Goal: Task Accomplishment & Management: Manage account settings

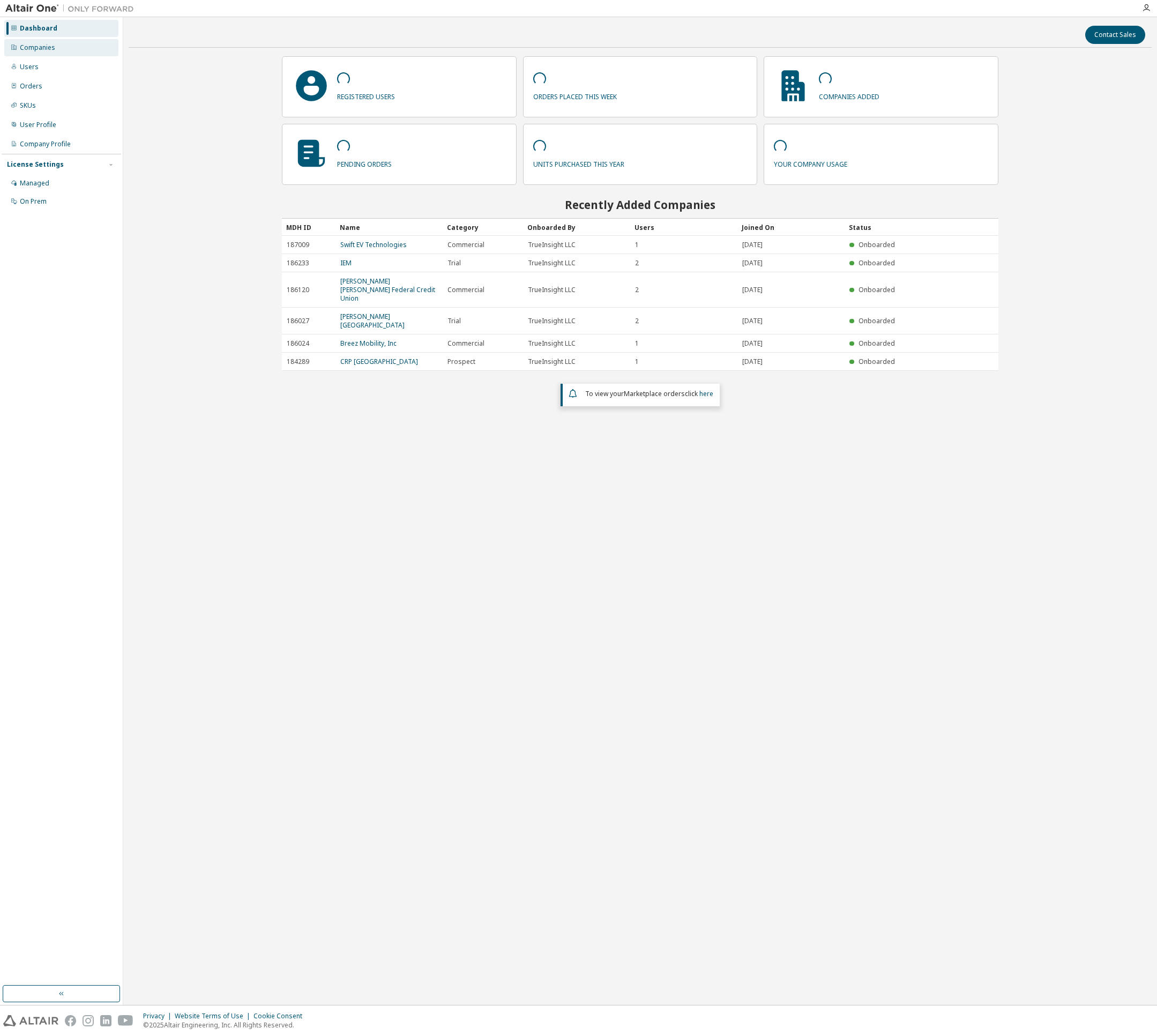
click at [27, 46] on div "Companies" at bounding box center [37, 47] width 35 height 8
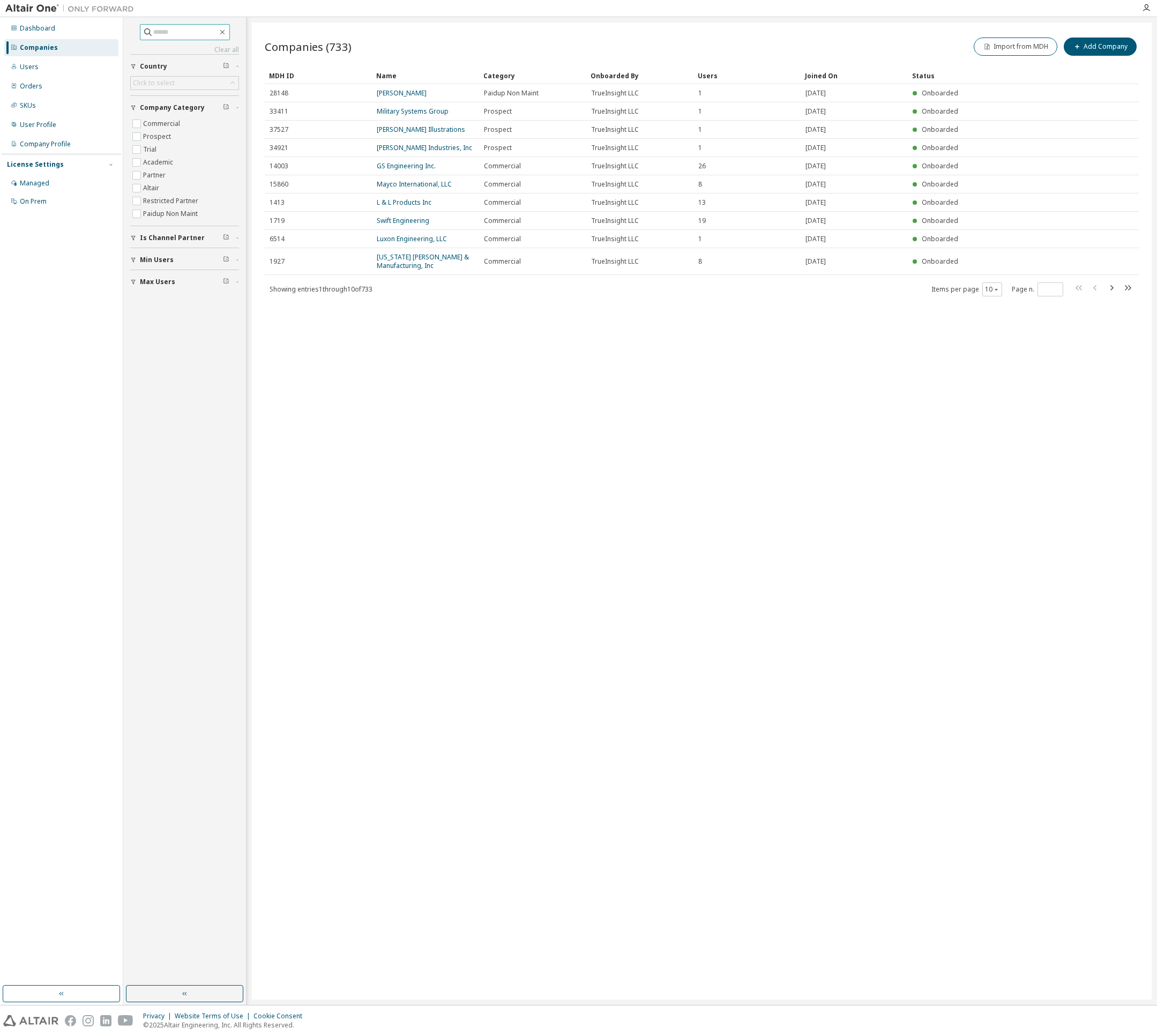
click at [177, 34] on input "text" at bounding box center [186, 32] width 64 height 11
type input "****"
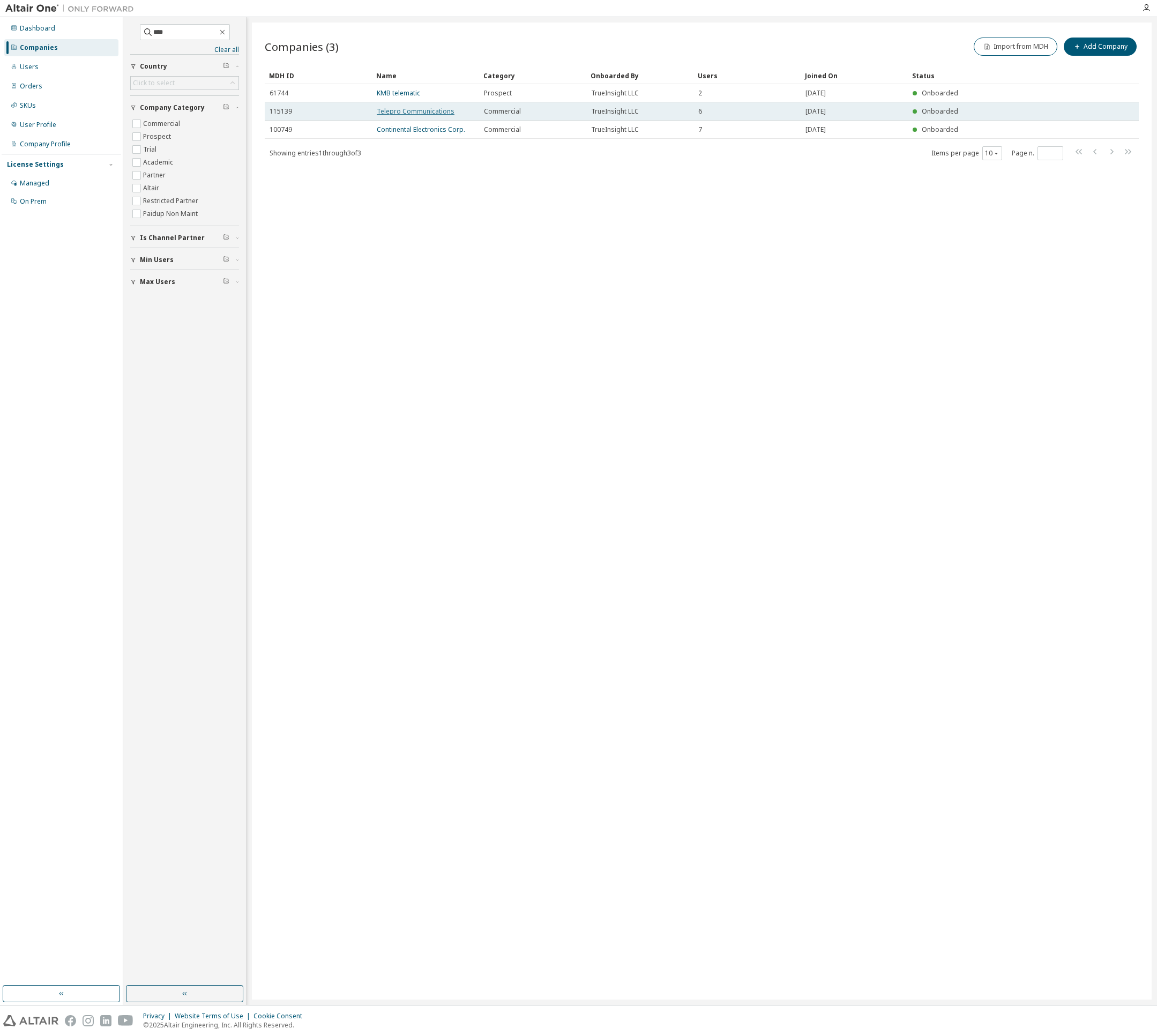
click at [396, 111] on link "Telepro Communications" at bounding box center [415, 111] width 78 height 9
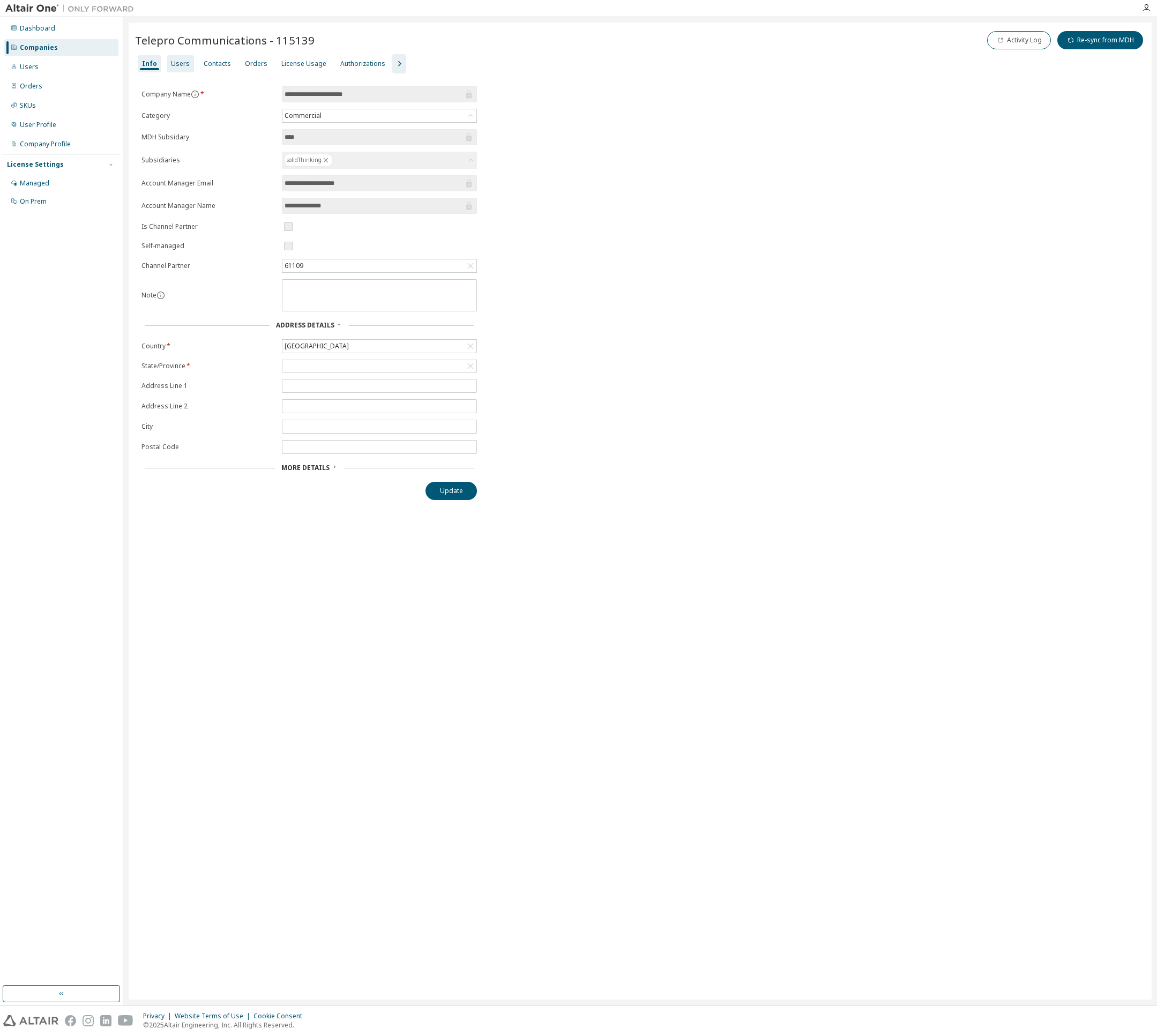
drag, startPoint x: 179, startPoint y: 68, endPoint x: 170, endPoint y: 64, distance: 9.8
click at [179, 68] on div "Users" at bounding box center [180, 63] width 19 height 8
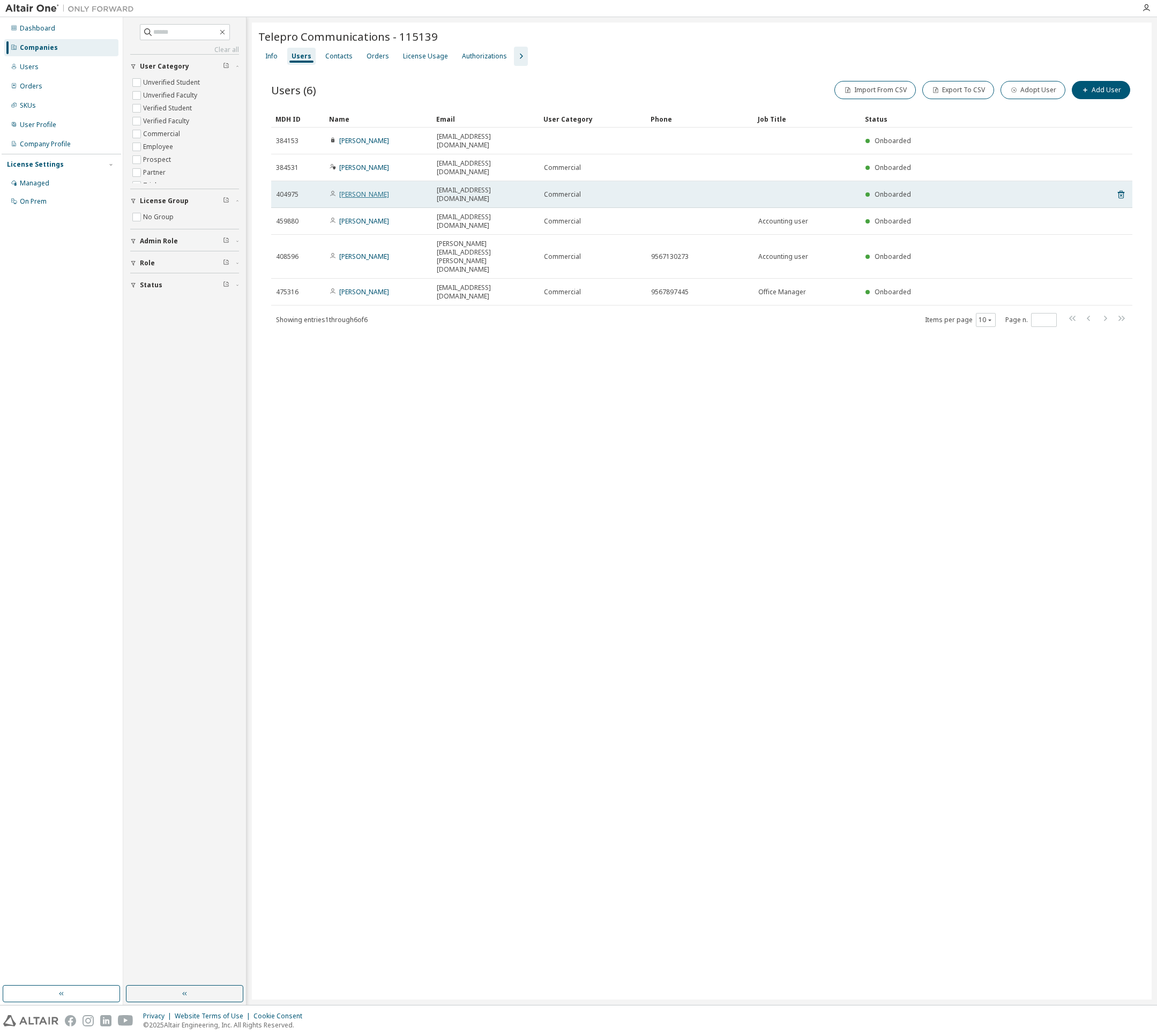
click at [349, 190] on link "[PERSON_NAME]" at bounding box center [364, 194] width 50 height 9
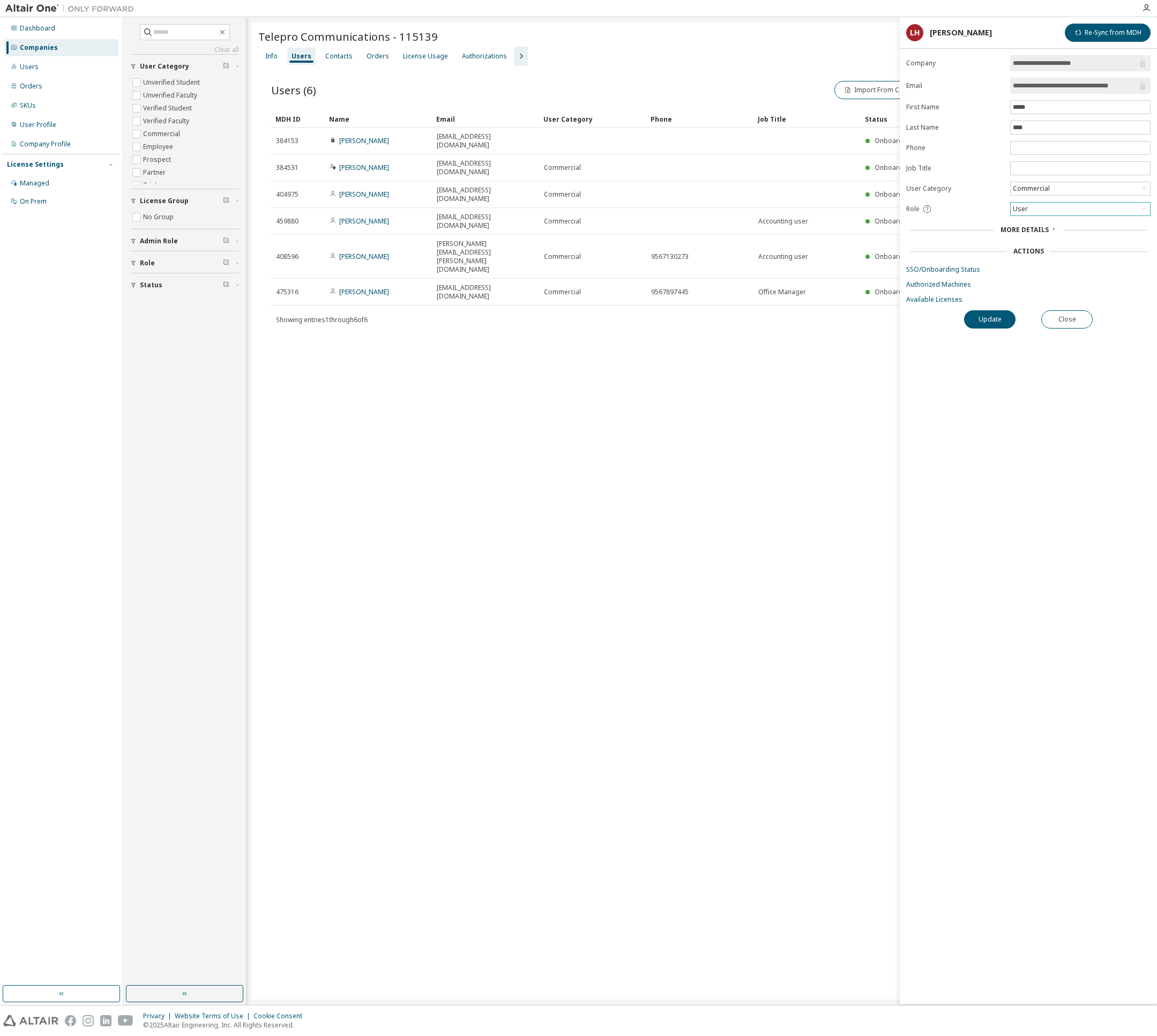
click at [1059, 213] on div "User" at bounding box center [1080, 209] width 139 height 13
click at [1042, 232] on li "Owner" at bounding box center [1080, 237] width 137 height 14
click at [1004, 319] on button "Update" at bounding box center [989, 319] width 52 height 18
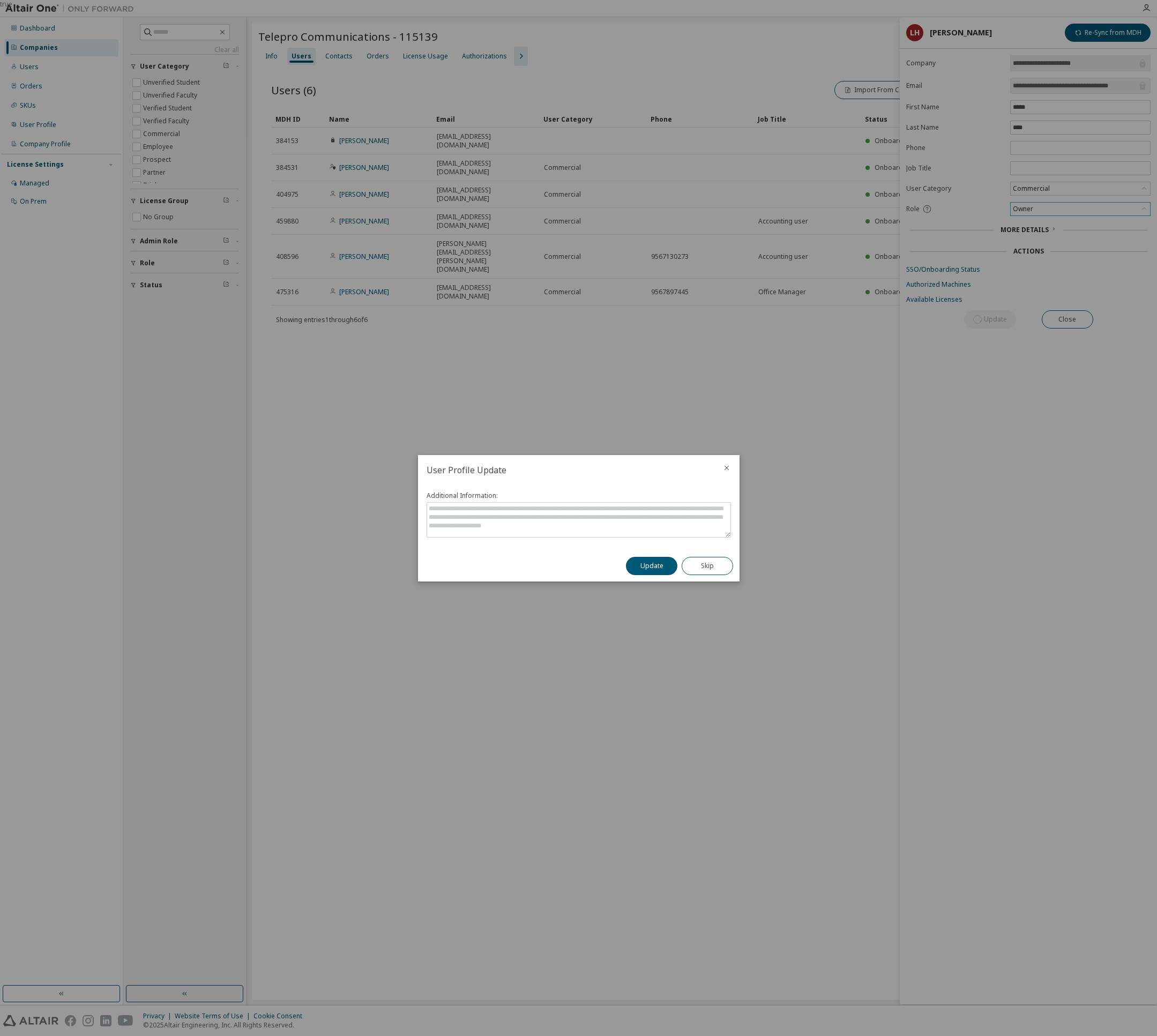
click at [659, 573] on button "Update" at bounding box center [652, 566] width 52 height 18
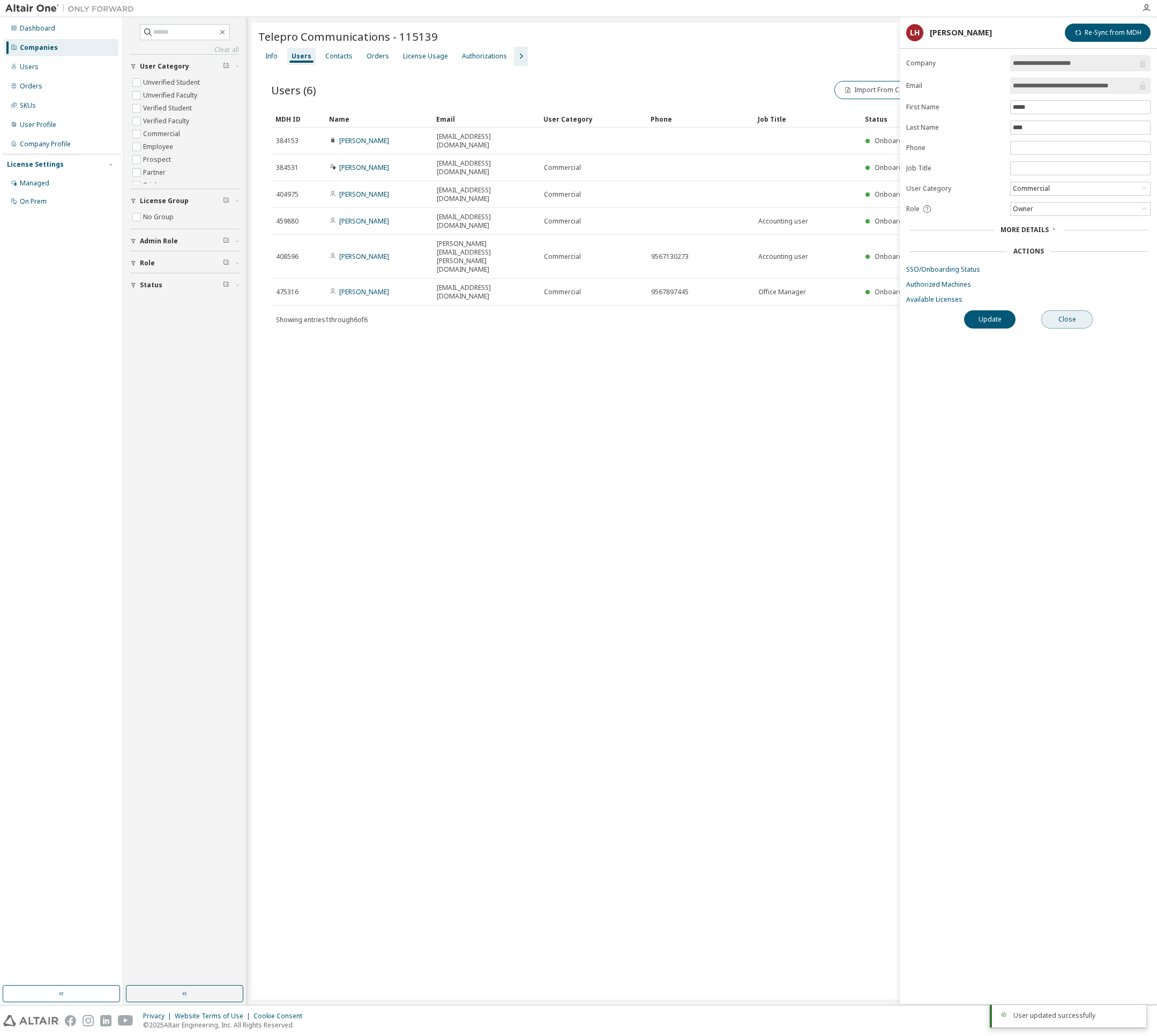
click at [1071, 322] on button "Close" at bounding box center [1067, 319] width 52 height 18
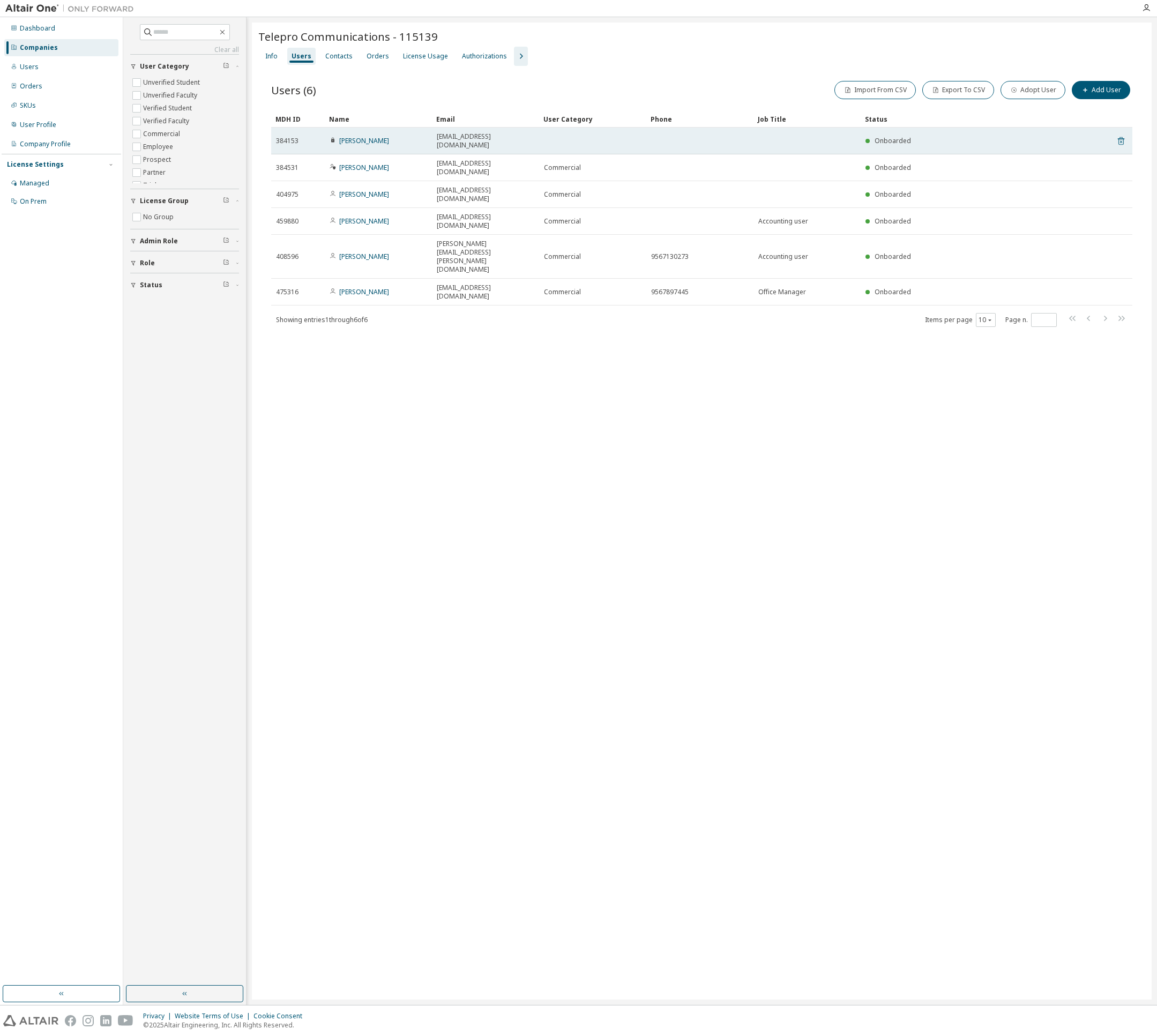
click at [1119, 137] on icon at bounding box center [1121, 141] width 6 height 8
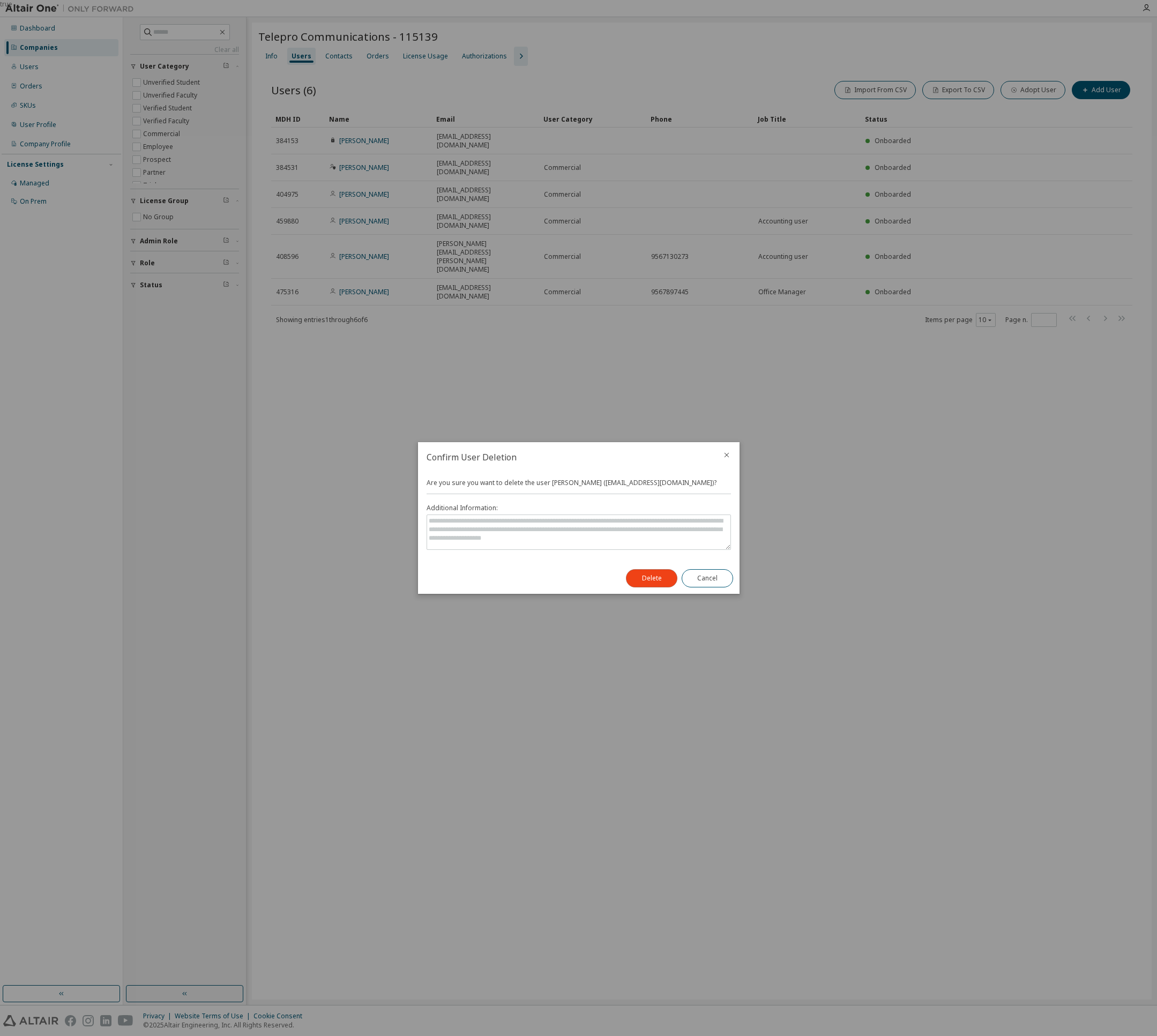
drag, startPoint x: 640, startPoint y: 576, endPoint x: 705, endPoint y: 592, distance: 66.9
click at [705, 593] on div "Delete Cancel" at bounding box center [679, 578] width 120 height 31
click at [705, 592] on div "Delete Cancel" at bounding box center [679, 578] width 120 height 31
click at [663, 578] on button "Delete" at bounding box center [652, 578] width 52 height 18
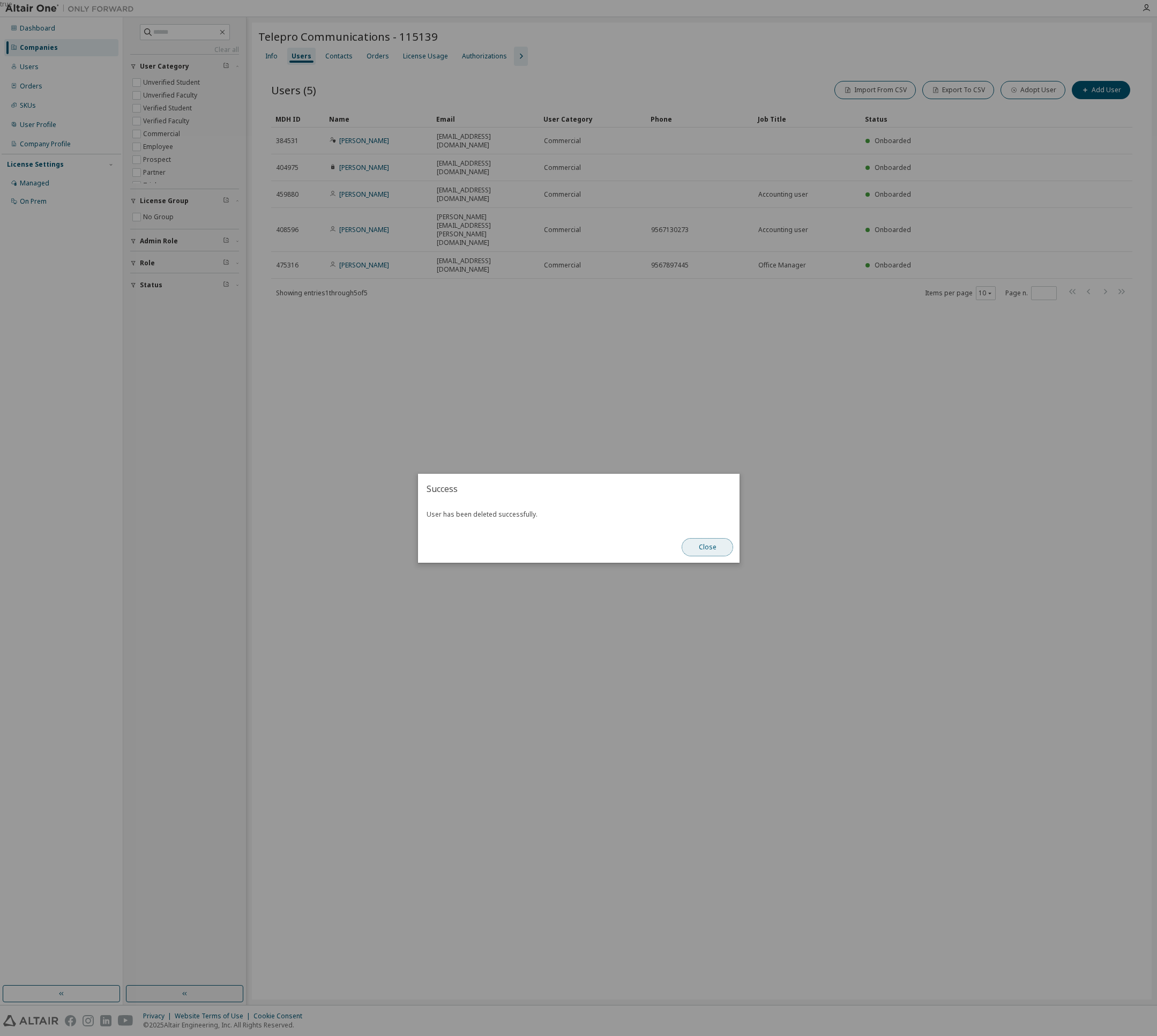
click at [716, 552] on button "Close" at bounding box center [707, 547] width 52 height 18
